Goal: Information Seeking & Learning: Learn about a topic

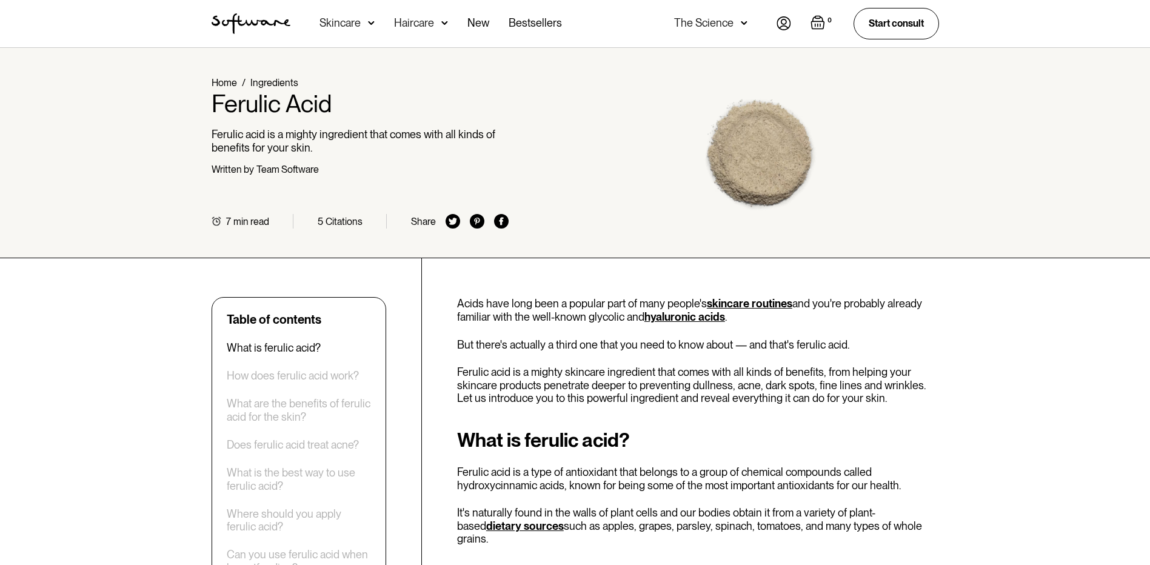
scroll to position [182, 0]
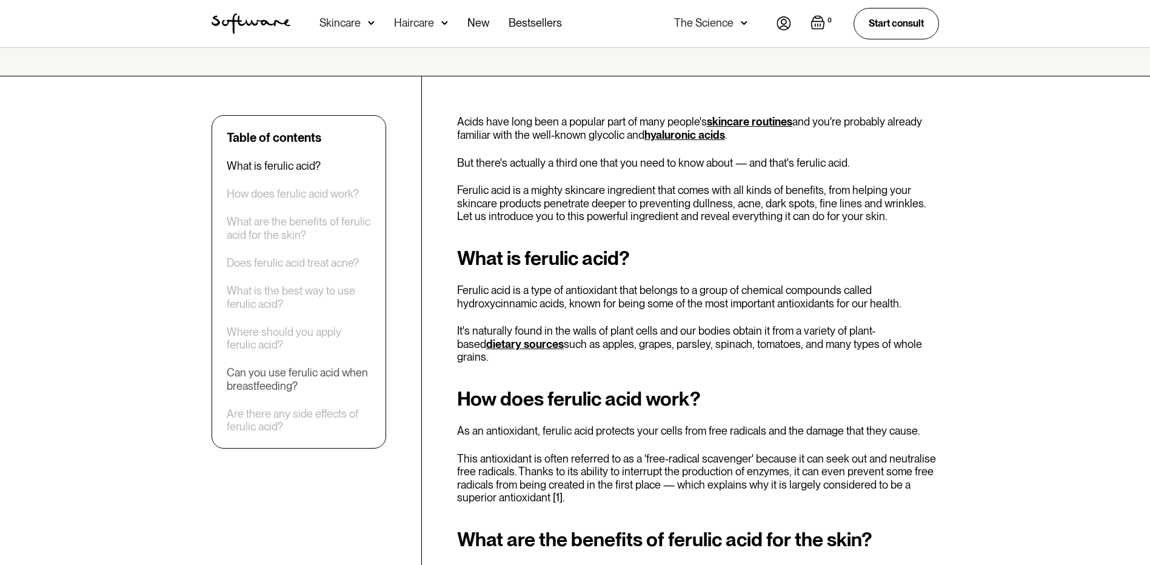
click at [255, 379] on div "Can you use ferulic acid when breastfeeding?" at bounding box center [299, 379] width 144 height 26
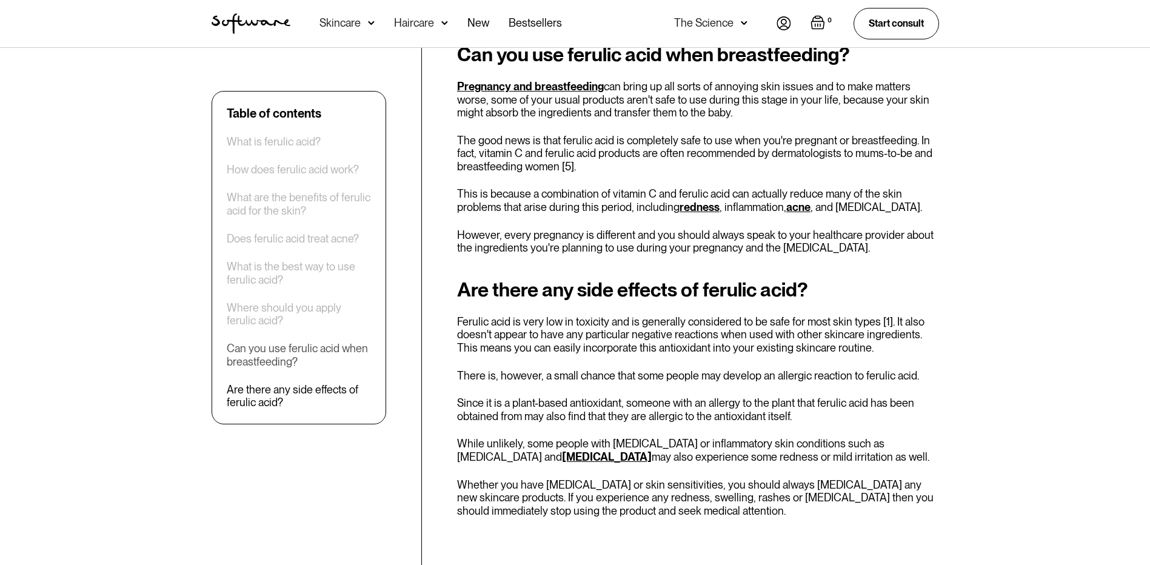
click at [301, 345] on div "Can you use ferulic acid when breastfeeding?" at bounding box center [299, 355] width 144 height 26
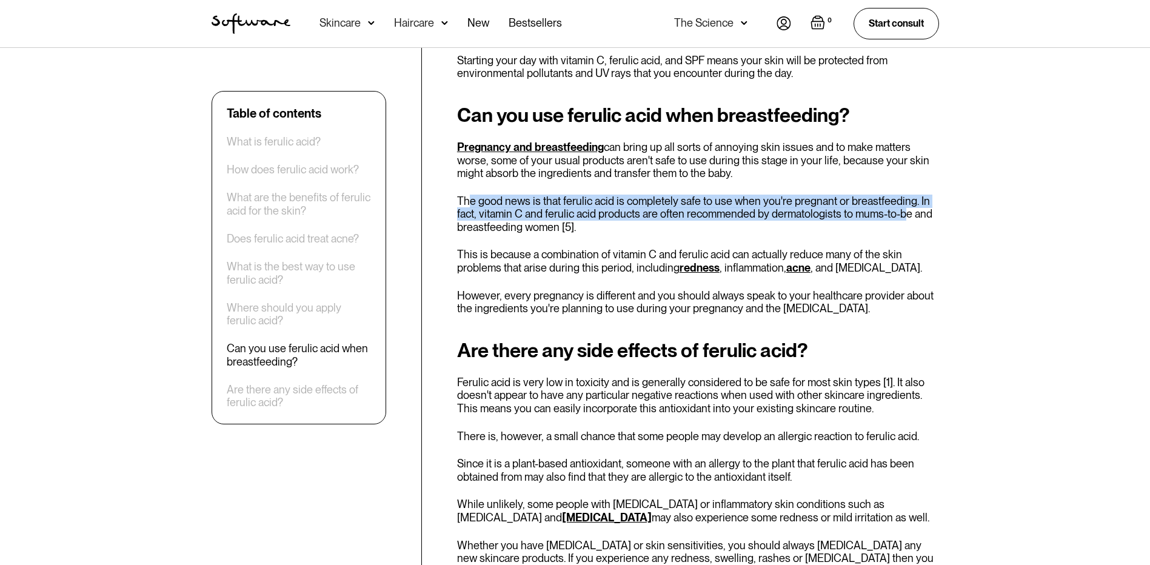
drag, startPoint x: 472, startPoint y: 190, endPoint x: 903, endPoint y: 199, distance: 431.0
click at [903, 199] on p "The good news is that ferulic acid is completely safe to use when you're pregna…" at bounding box center [698, 214] width 482 height 39
drag, startPoint x: 903, startPoint y: 199, endPoint x: 799, endPoint y: 207, distance: 103.9
click at [799, 207] on p "The good news is that ferulic acid is completely safe to use when you're pregna…" at bounding box center [698, 214] width 482 height 39
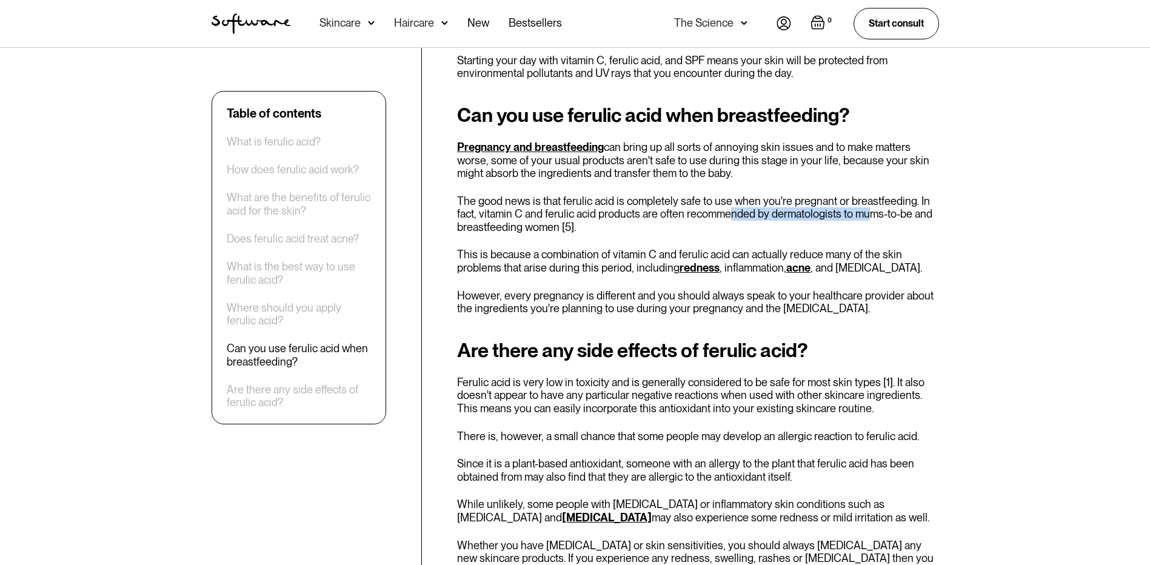
drag, startPoint x: 749, startPoint y: 192, endPoint x: 868, endPoint y: 206, distance: 119.7
click at [868, 206] on p "The good news is that ferulic acid is completely safe to use when you're pregna…" at bounding box center [698, 214] width 482 height 39
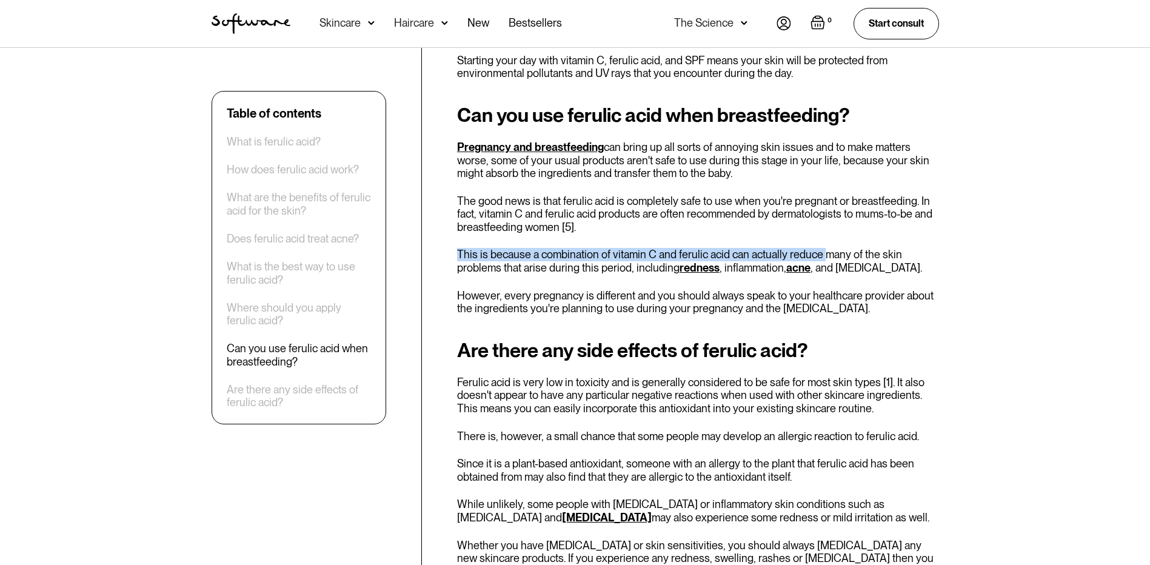
drag, startPoint x: 868, startPoint y: 206, endPoint x: 820, endPoint y: 220, distance: 49.9
click at [820, 220] on div "Can you use ferulic acid when breastfeeding? Pregnancy and breastfeeding can br…" at bounding box center [698, 209] width 482 height 211
drag, startPoint x: 820, startPoint y: 220, endPoint x: 818, endPoint y: 205, distance: 15.3
click at [818, 205] on p "The good news is that ferulic acid is completely safe to use when you're pregna…" at bounding box center [698, 214] width 482 height 39
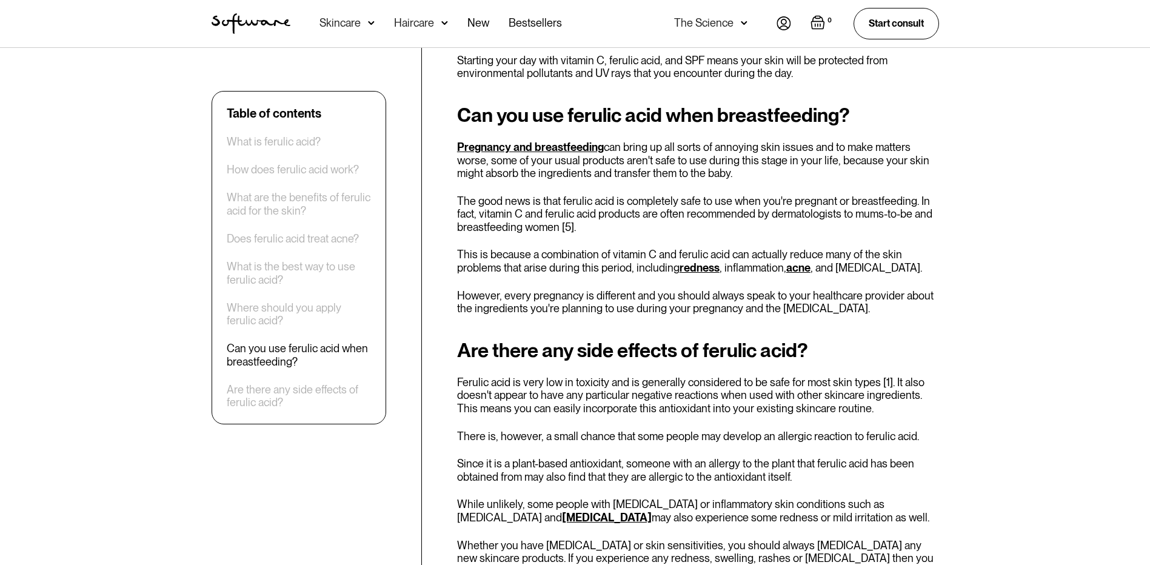
click at [801, 206] on p "The good news is that ferulic acid is completely safe to use when you're pregna…" at bounding box center [698, 214] width 482 height 39
drag, startPoint x: 736, startPoint y: 199, endPoint x: 892, endPoint y: 198, distance: 155.8
click at [892, 198] on p "The good news is that ferulic acid is completely safe to use when you're pregna…" at bounding box center [698, 214] width 482 height 39
drag, startPoint x: 892, startPoint y: 198, endPoint x: 904, endPoint y: 233, distance: 36.8
click at [904, 233] on div "Can you use ferulic acid when breastfeeding? Pregnancy and breastfeeding can br…" at bounding box center [698, 209] width 482 height 211
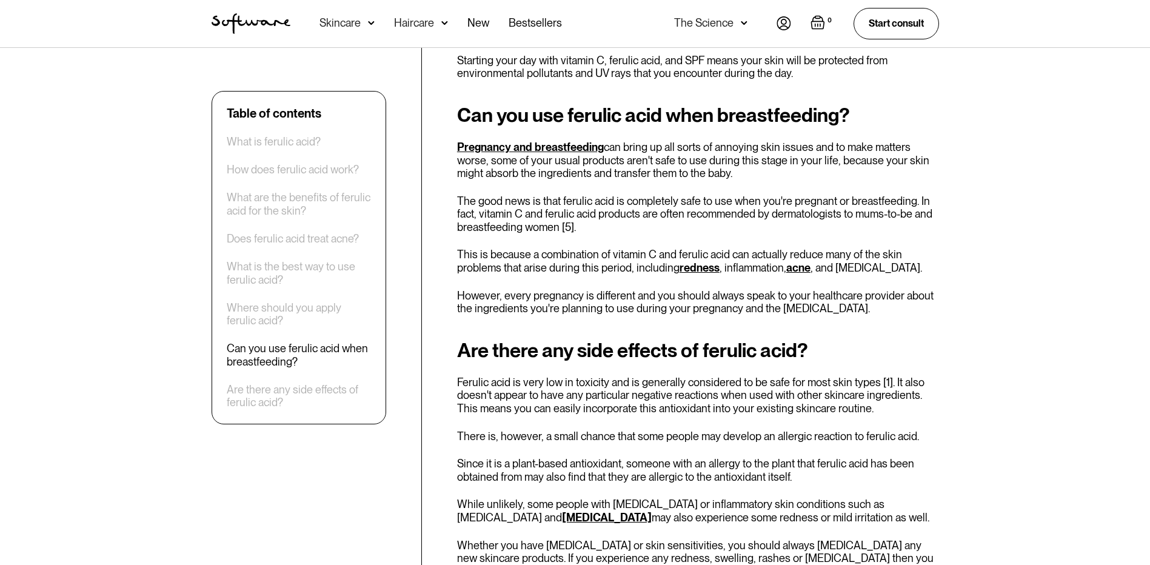
click at [865, 199] on p "The good news is that ferulic acid is completely safe to use when you're pregna…" at bounding box center [698, 214] width 482 height 39
click at [866, 210] on p "The good news is that ferulic acid is completely safe to use when you're pregna…" at bounding box center [698, 214] width 482 height 39
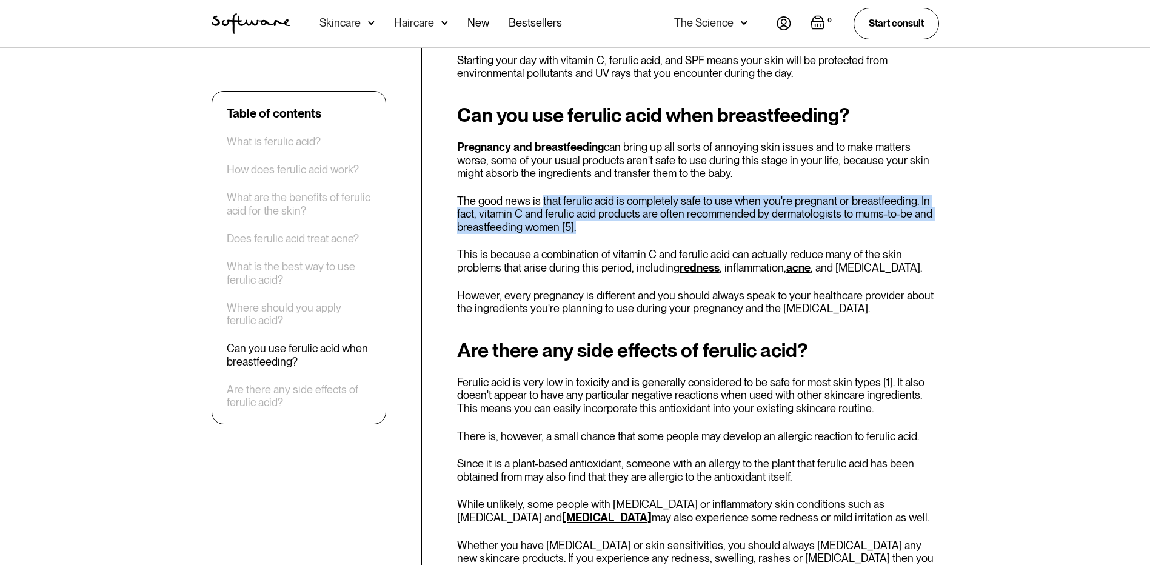
drag, startPoint x: 775, startPoint y: 213, endPoint x: 542, endPoint y: 181, distance: 234.9
click at [542, 181] on div "Can you use ferulic acid when breastfeeding? Pregnancy and breastfeeding can br…" at bounding box center [698, 209] width 482 height 211
drag, startPoint x: 542, startPoint y: 181, endPoint x: 728, endPoint y: 219, distance: 189.5
click at [728, 219] on p "The good news is that ferulic acid is completely safe to use when you're pregna…" at bounding box center [698, 214] width 482 height 39
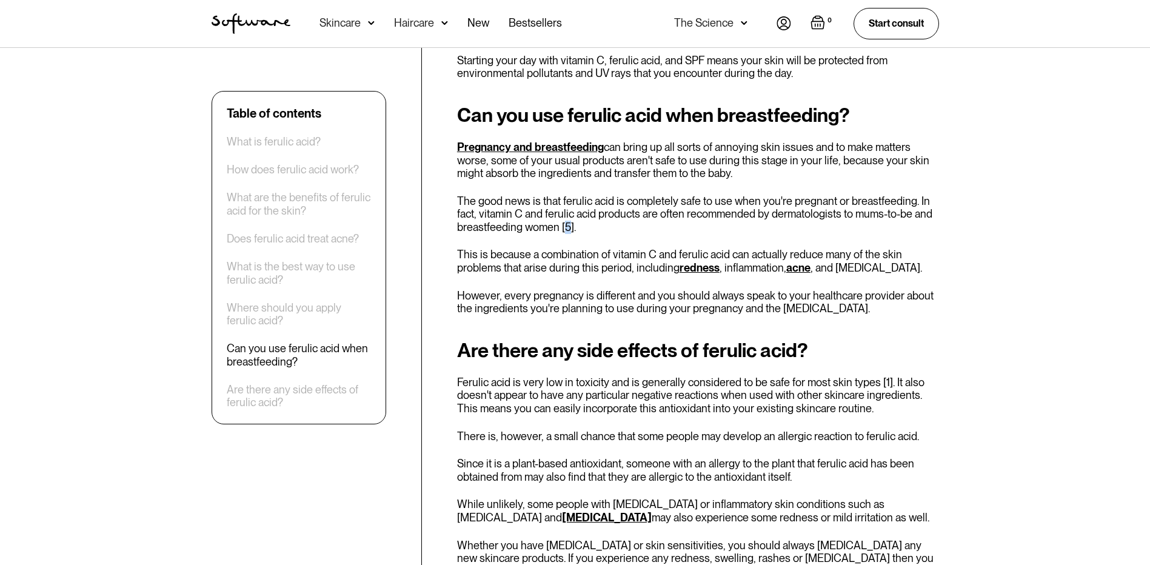
drag, startPoint x: 569, startPoint y: 216, endPoint x: 564, endPoint y: 213, distance: 6.2
click at [564, 213] on p "The good news is that ferulic acid is completely safe to use when you're pregna…" at bounding box center [698, 214] width 482 height 39
drag, startPoint x: 564, startPoint y: 213, endPoint x: 625, endPoint y: 218, distance: 61.4
click at [625, 218] on p "The good news is that ferulic acid is completely safe to use when you're pregna…" at bounding box center [698, 214] width 482 height 39
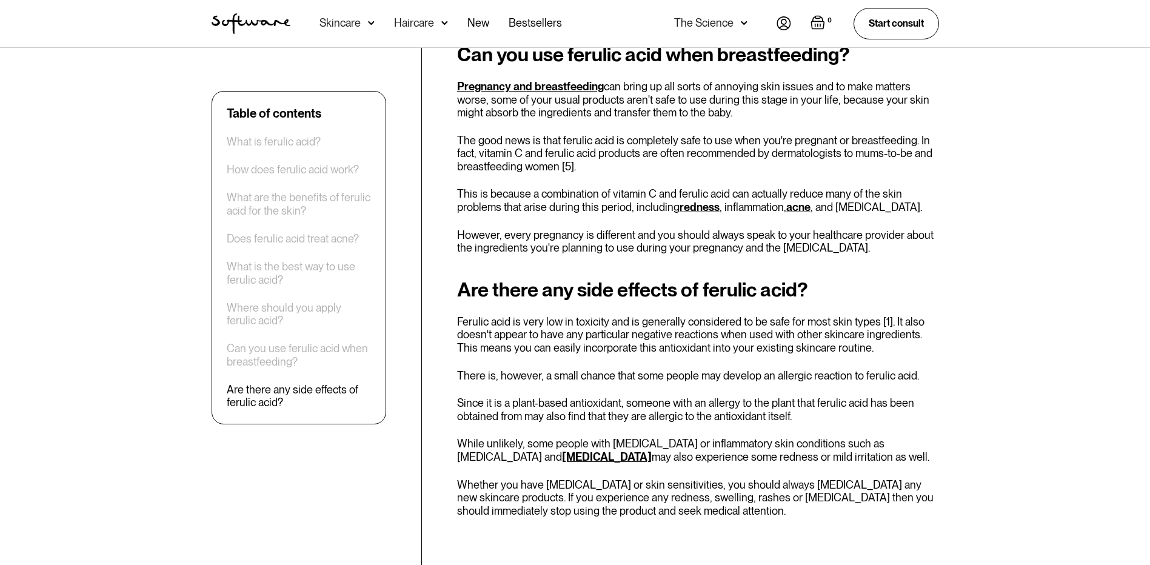
scroll to position [2417, 0]
